Goal: Find contact information: Find contact information

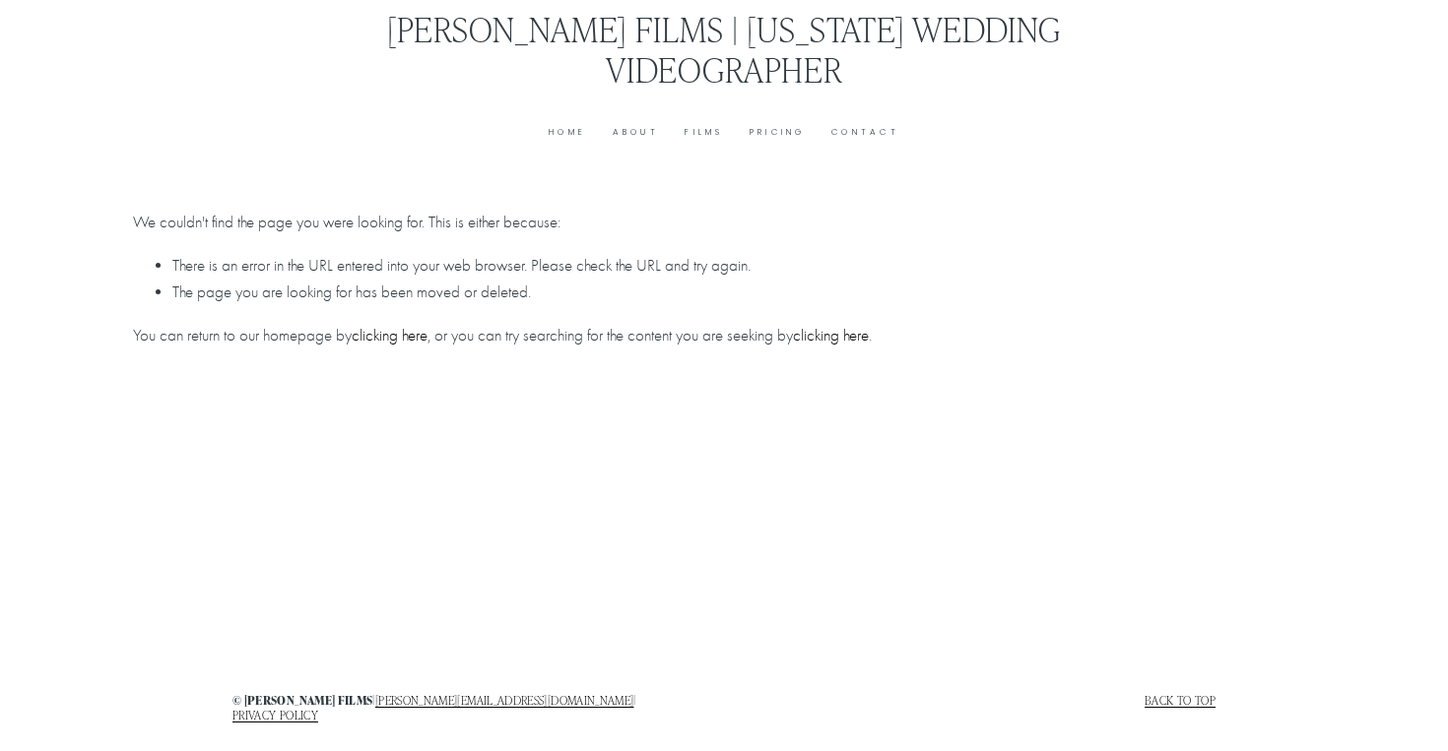
click at [865, 133] on link "Contact" at bounding box center [865, 132] width 68 height 15
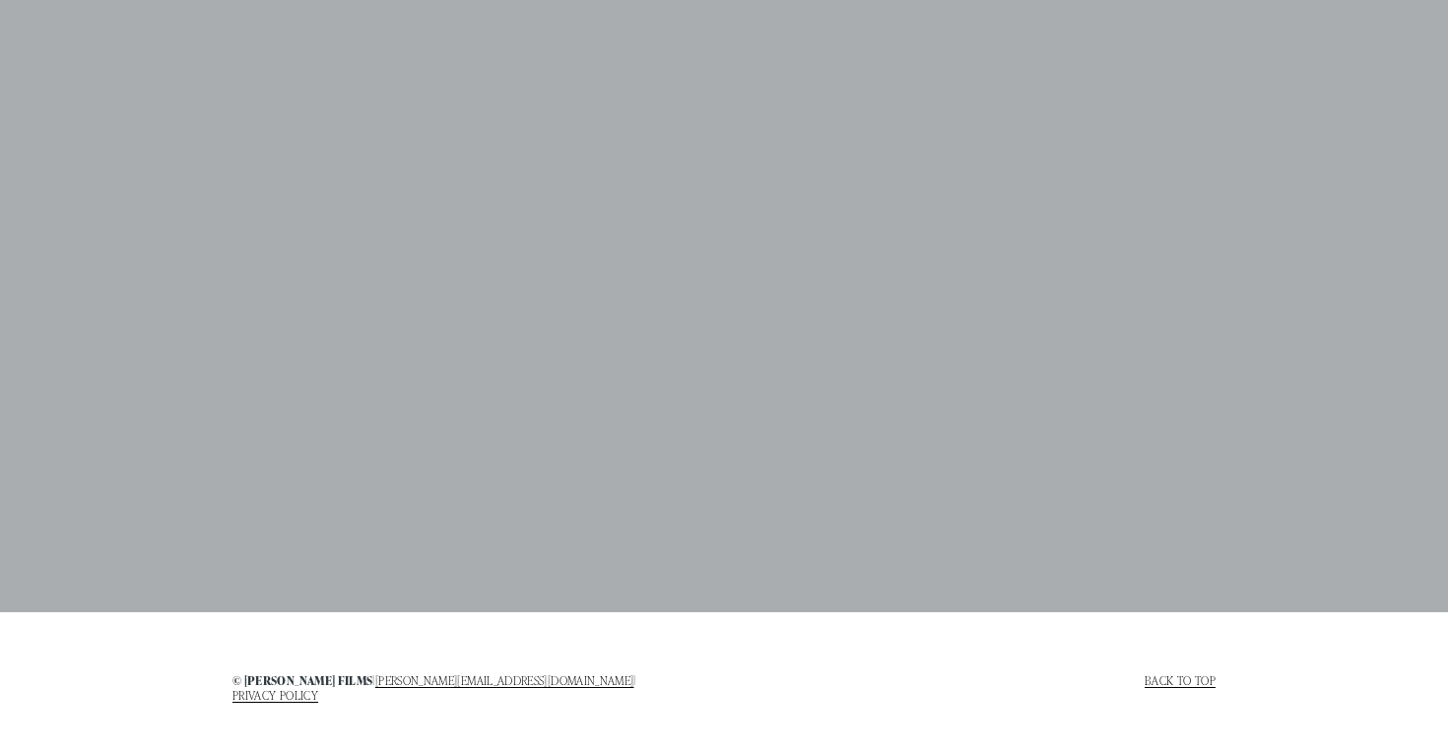
scroll to position [1984, 0]
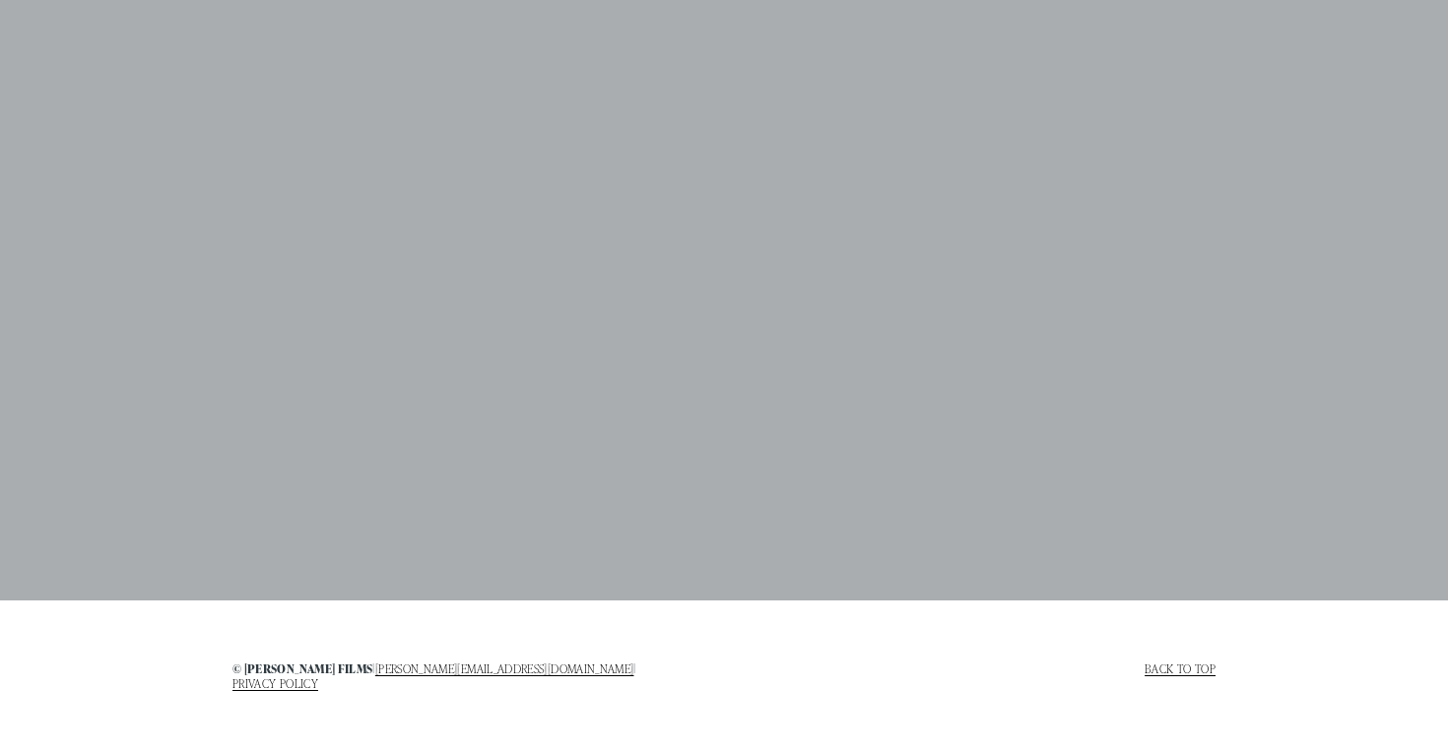
drag, startPoint x: 341, startPoint y: 674, endPoint x: 497, endPoint y: 677, distance: 156.6
click at [497, 677] on h4 "© [PERSON_NAME] films | [PERSON_NAME][EMAIL_ADDRESS][DOMAIN_NAME] | PRIVACY POL…" at bounding box center [475, 677] width 487 height 30
copy h4 "| [PERSON_NAME][EMAIL_ADDRESS][DOMAIN_NAME]"
